Goal: Task Accomplishment & Management: Use online tool/utility

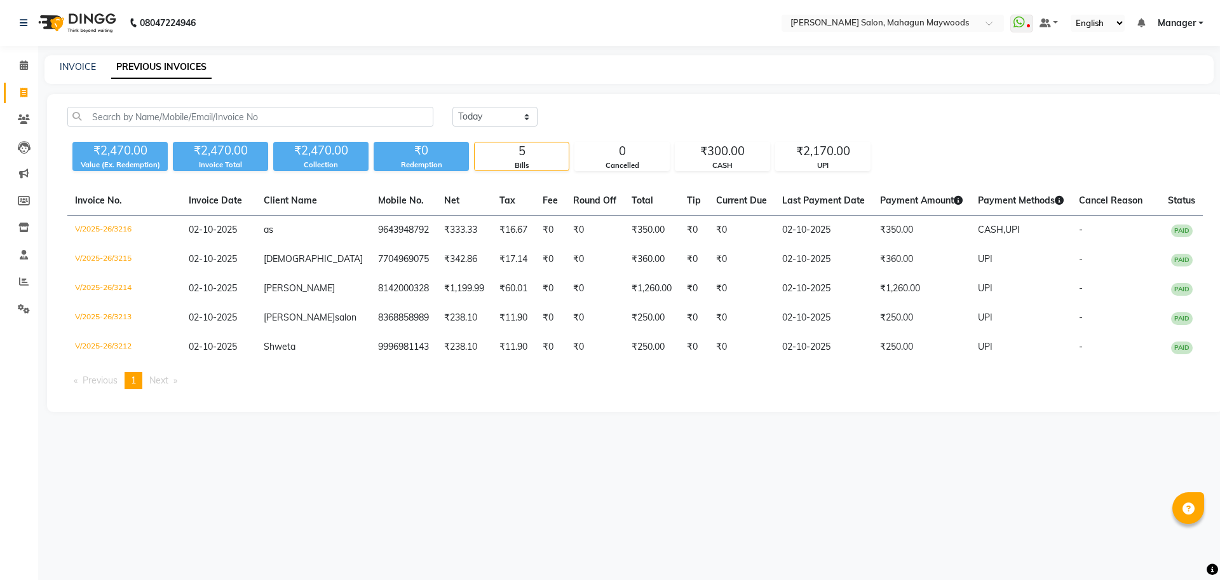
click at [17, 98] on span at bounding box center [24, 93] width 22 height 15
select select "6425"
select select "service"
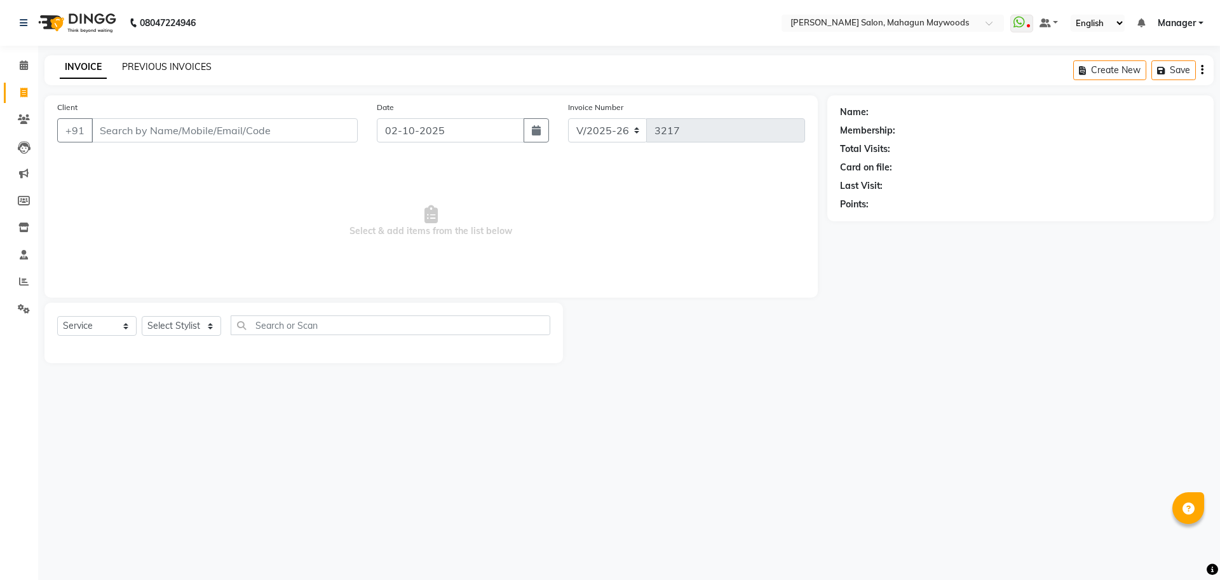
click at [155, 66] on link "PREVIOUS INVOICES" at bounding box center [167, 66] width 90 height 11
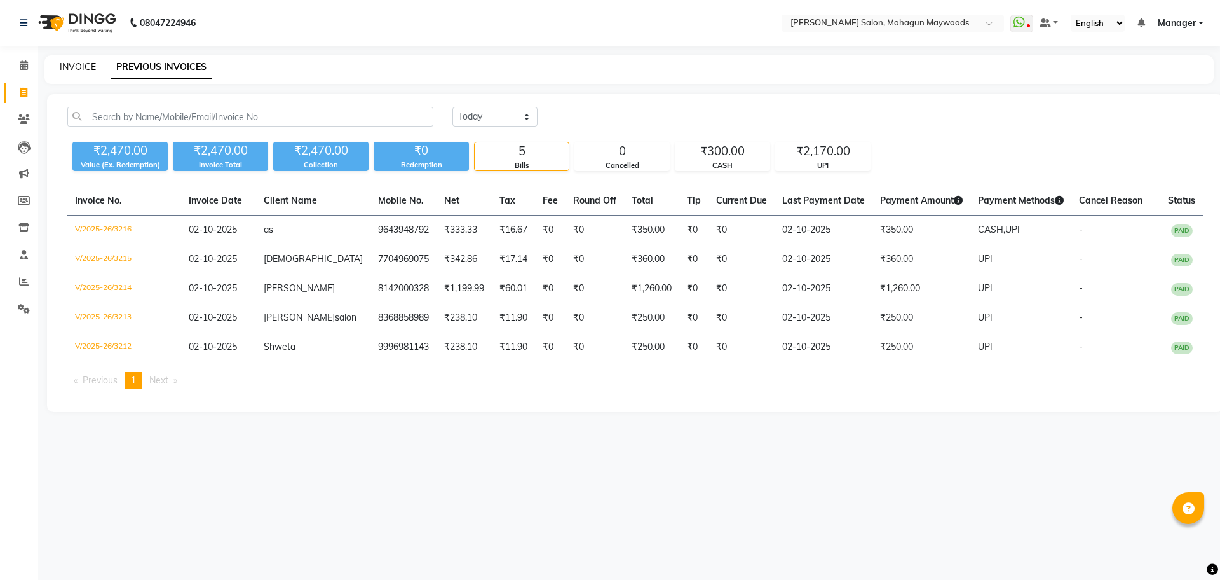
click at [63, 69] on link "INVOICE" at bounding box center [78, 66] width 36 height 11
select select "6425"
select select "service"
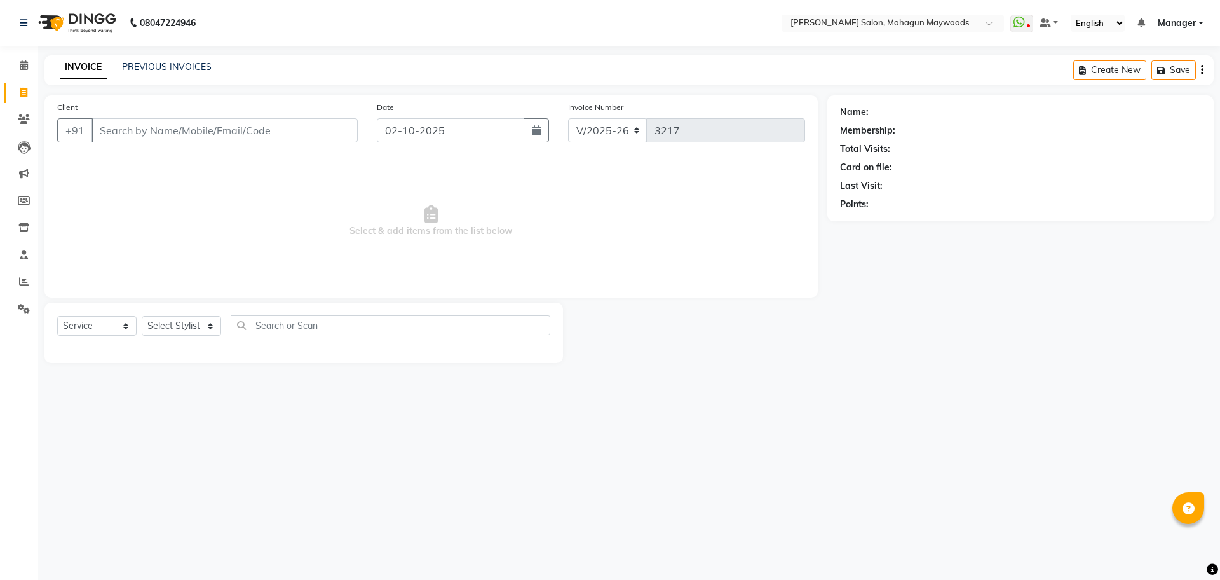
click at [106, 134] on input "Client" at bounding box center [225, 130] width 266 height 24
click at [194, 125] on input "Client" at bounding box center [225, 130] width 266 height 24
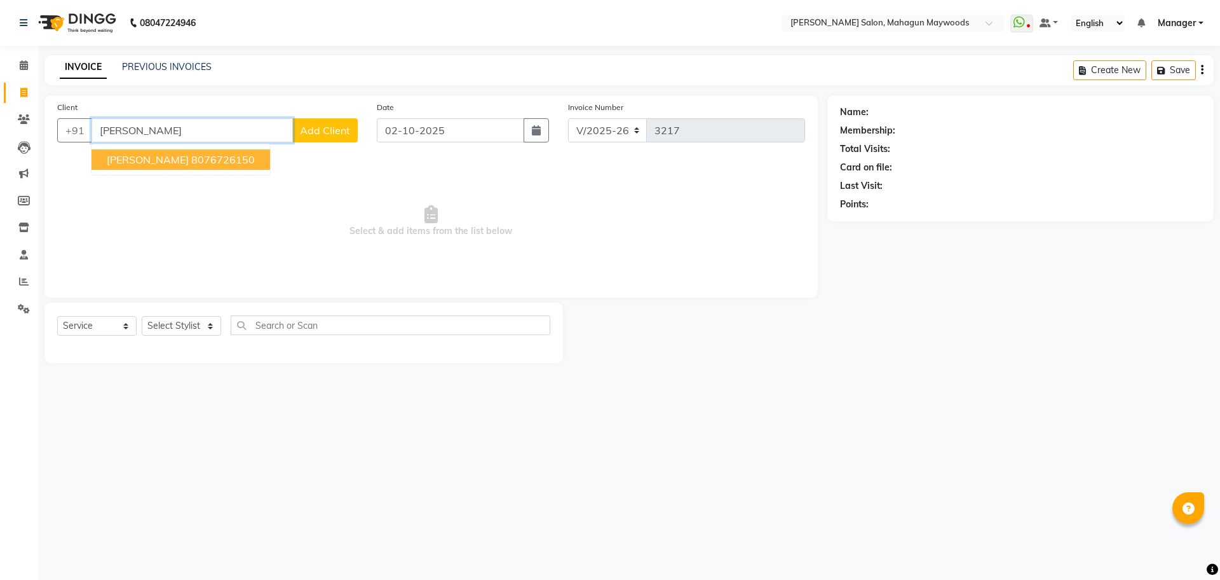
click at [174, 169] on button "[PERSON_NAME] 8076726150" at bounding box center [181, 159] width 179 height 20
type input "8076726150"
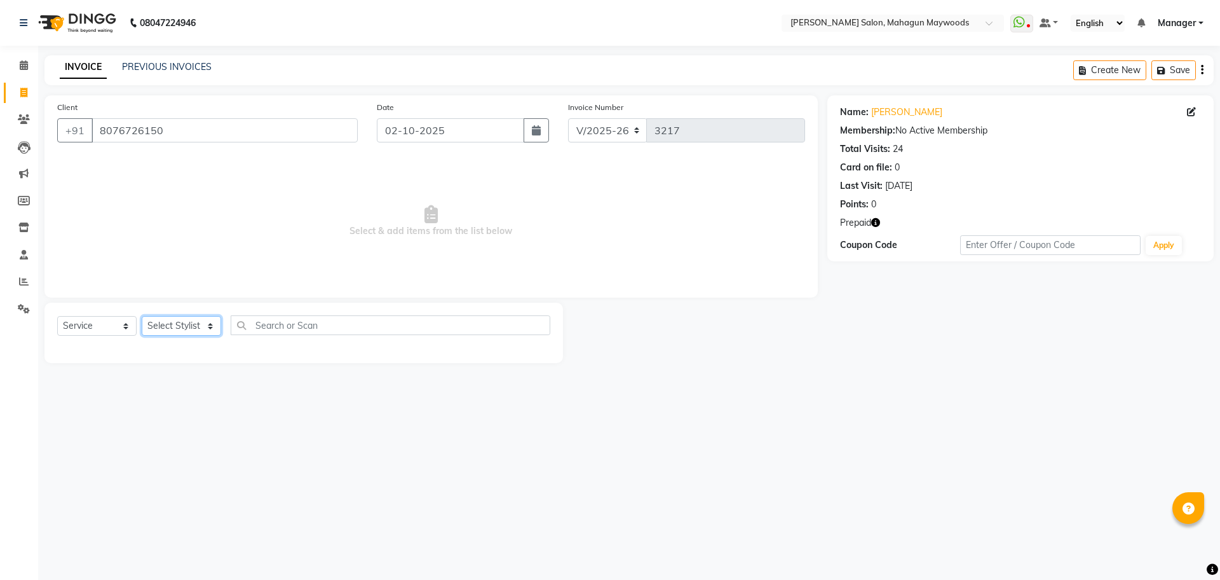
click at [189, 316] on select "Select Stylist Aarti [PERSON_NAME] Manager Pranshant [PERSON_NAME] V Admin" at bounding box center [181, 326] width 79 height 20
select select "48622"
click at [142, 316] on select "Select Stylist Aarti [PERSON_NAME] Manager Pranshant [PERSON_NAME] V Admin" at bounding box center [181, 326] width 79 height 20
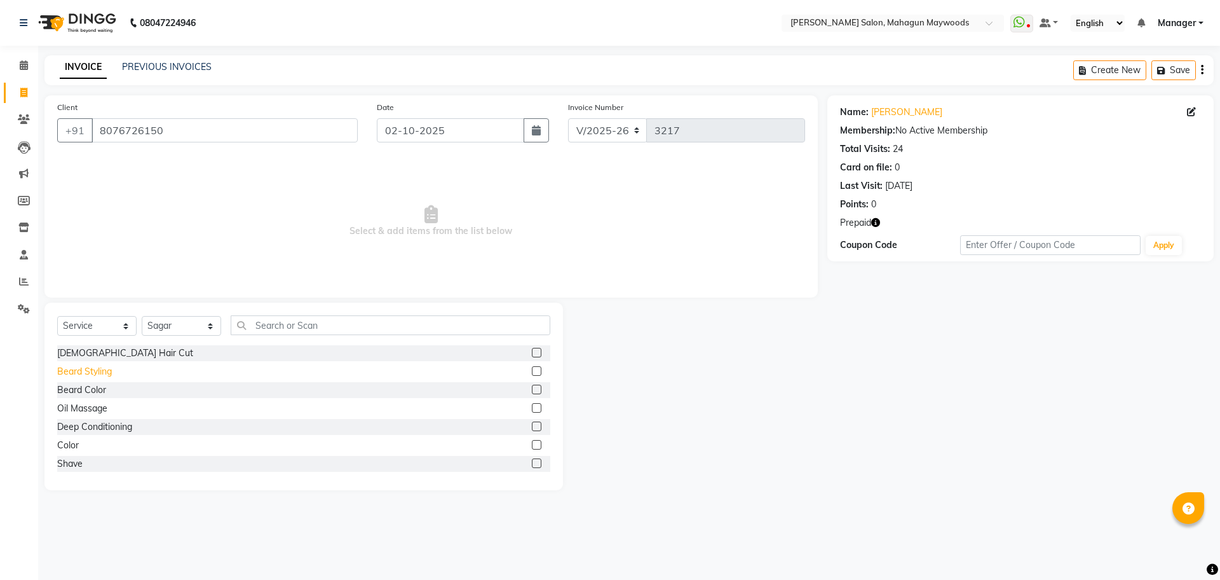
click at [111, 370] on div "Beard Styling" at bounding box center [84, 371] width 55 height 13
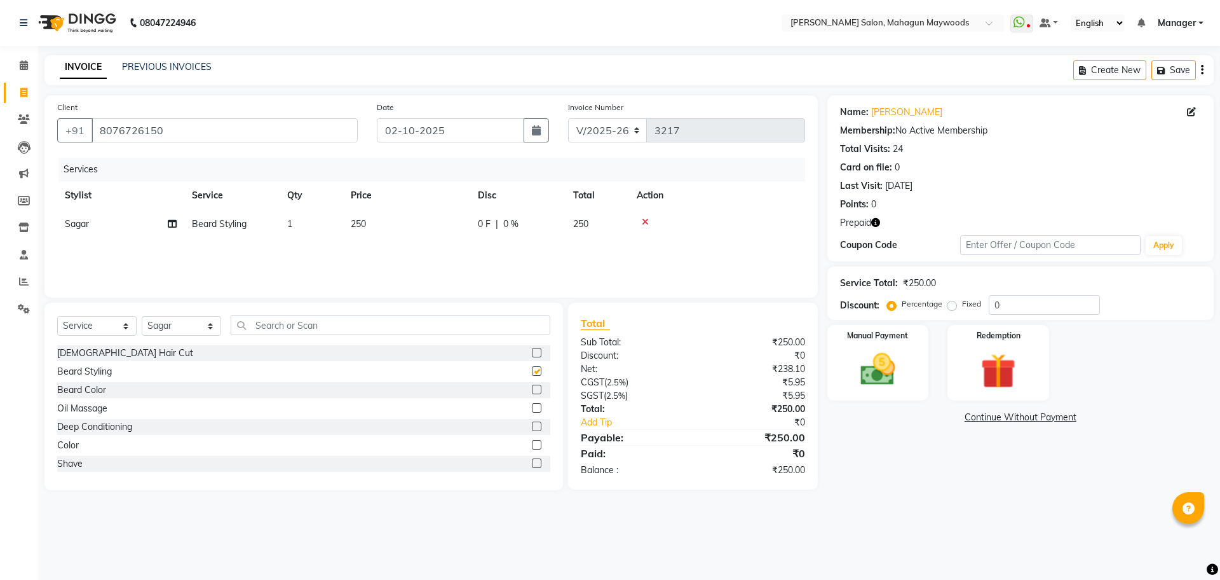
checkbox input "false"
click at [882, 373] on img at bounding box center [878, 369] width 59 height 42
click at [1060, 418] on span "UPI" at bounding box center [1056, 418] width 20 height 15
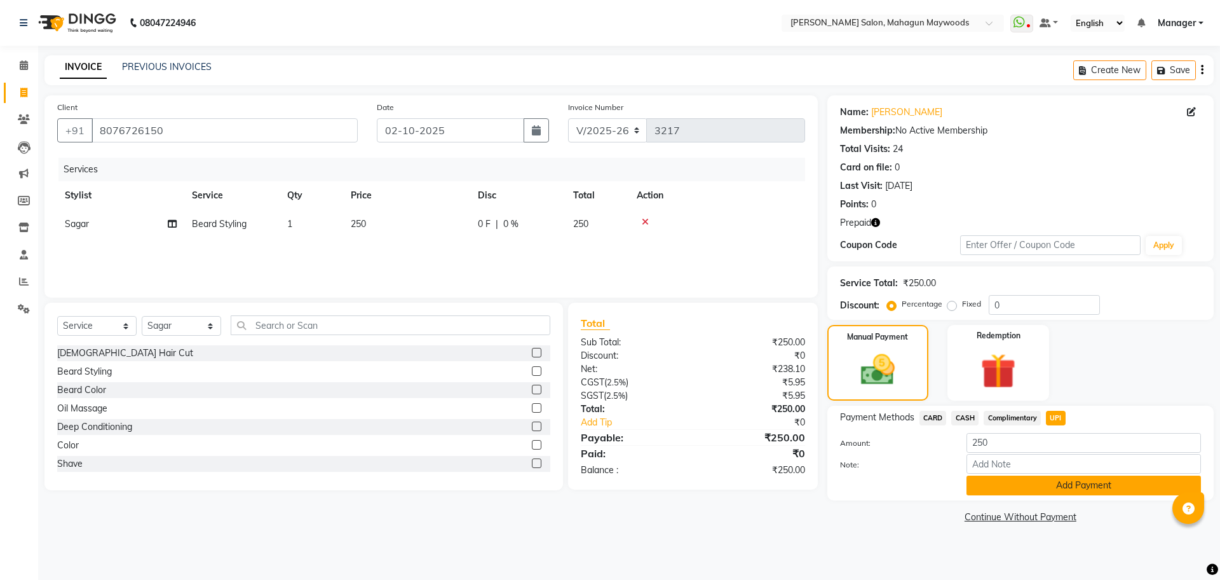
click at [1083, 484] on button "Add Payment" at bounding box center [1084, 485] width 235 height 20
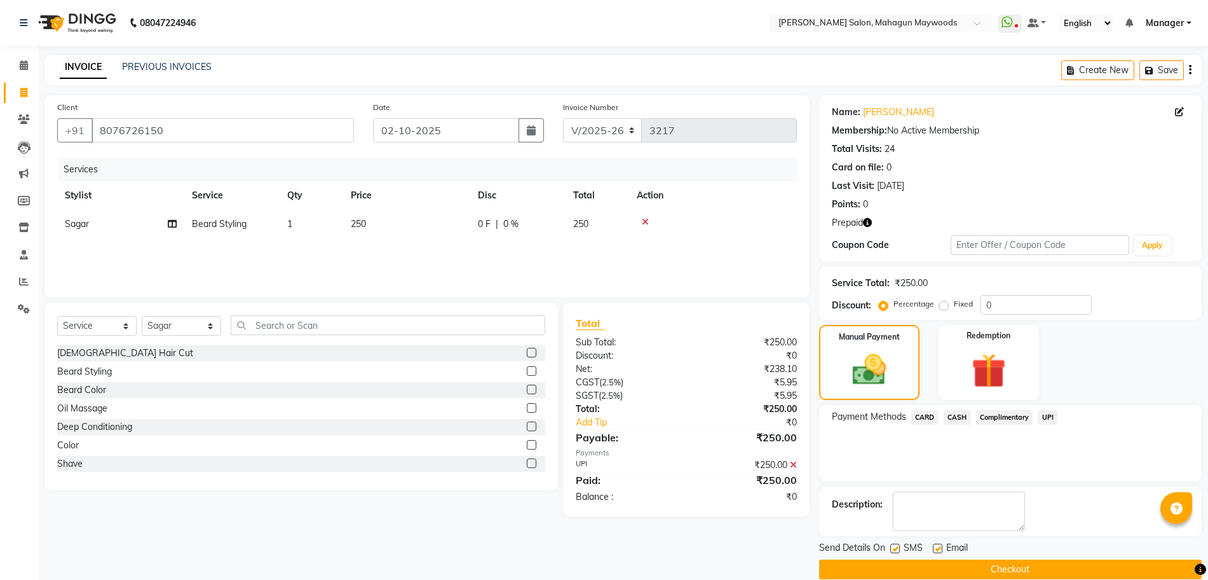
click at [989, 563] on button "Checkout" at bounding box center [1010, 569] width 383 height 20
